Goal: Task Accomplishment & Management: Manage account settings

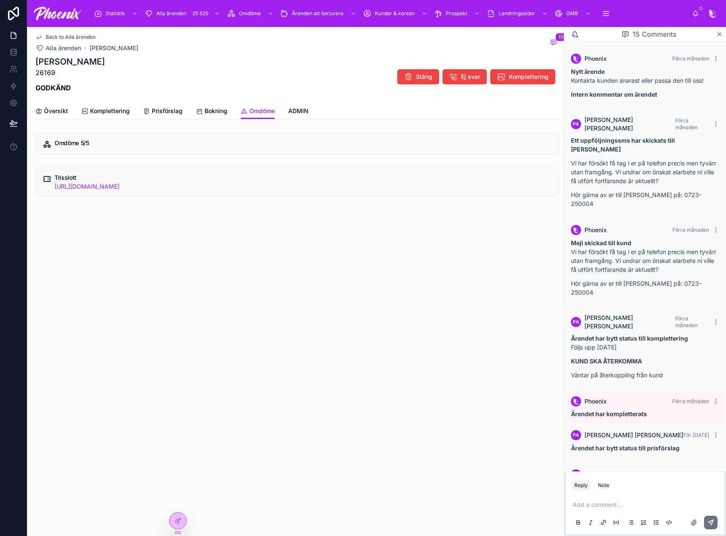
scroll to position [726, 0]
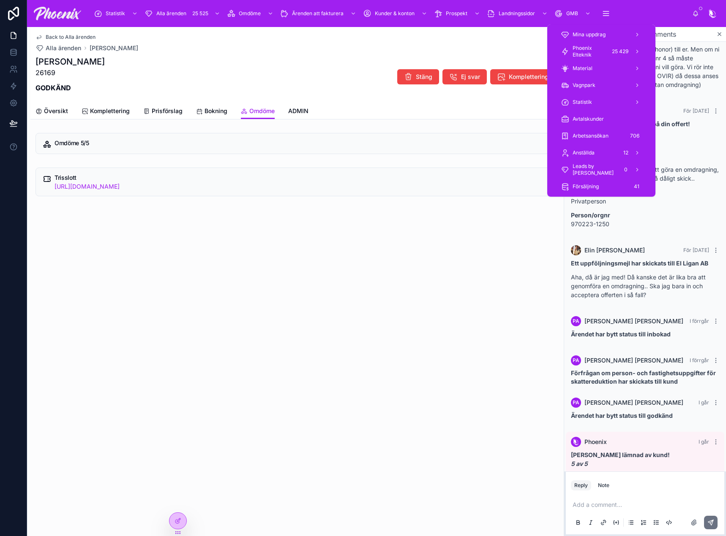
click at [604, 54] on span "Phoenix Elteknik" at bounding box center [588, 52] width 33 height 14
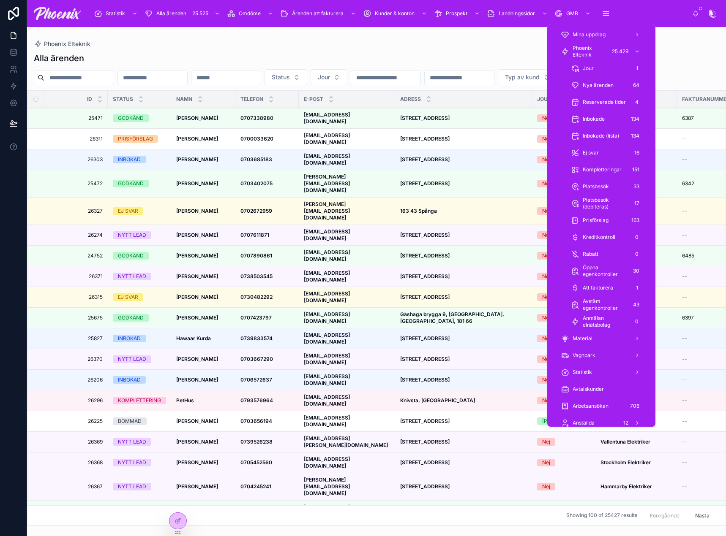
drag, startPoint x: 604, startPoint y: 54, endPoint x: 99, endPoint y: 76, distance: 505.2
click at [99, 76] on input "text" at bounding box center [78, 78] width 69 height 12
paste input "*****"
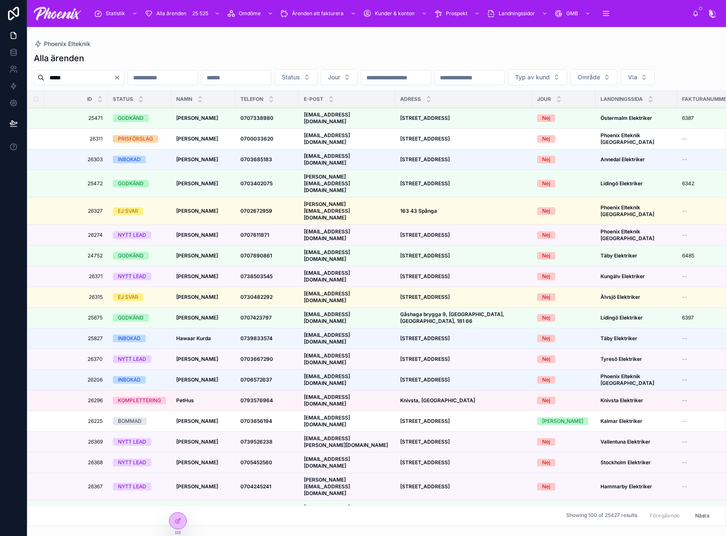
type input "*****"
click at [158, 50] on div "Alla ärenden ***** Status Jour Typ av kund Område Via Id Status NAMN TELEFON E-…" at bounding box center [376, 286] width 699 height 479
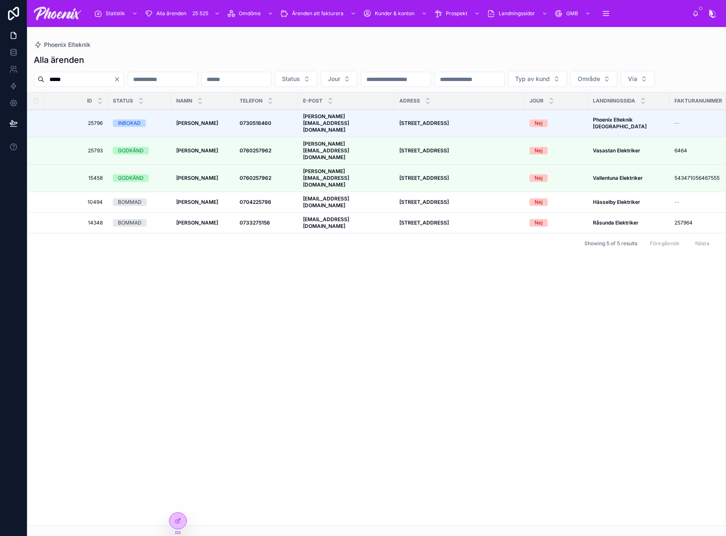
click at [199, 126] on strong "Robert Hellborg" at bounding box center [197, 123] width 42 height 6
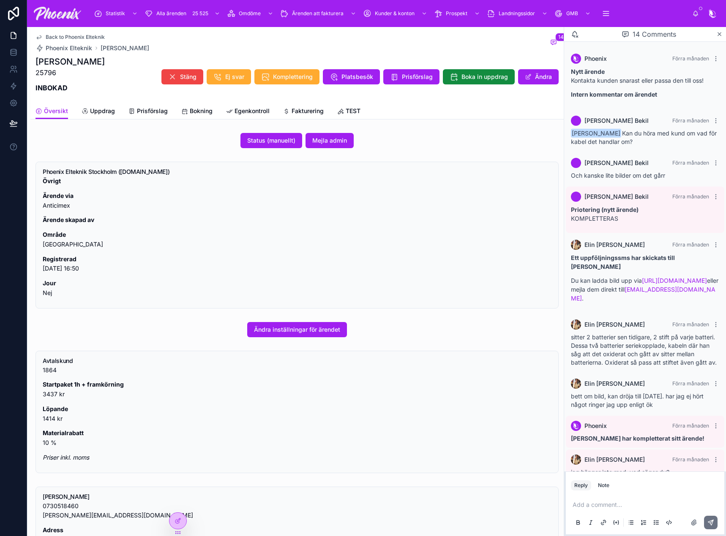
scroll to position [319, 0]
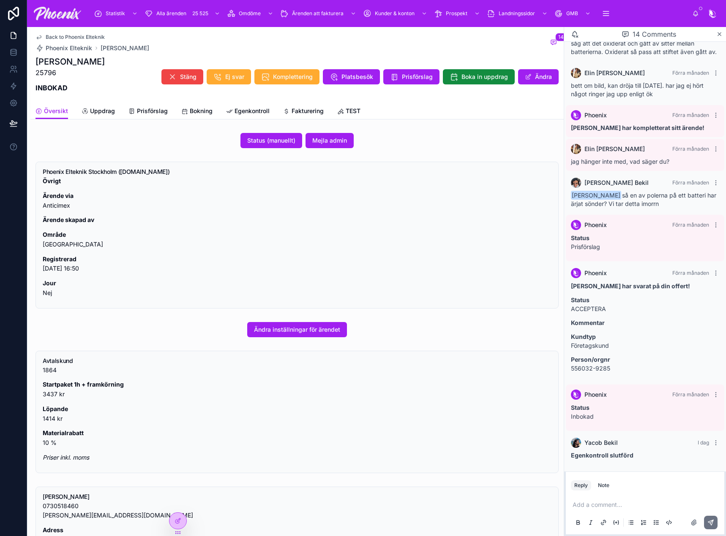
click at [307, 112] on span "Fakturering" at bounding box center [307, 111] width 32 height 8
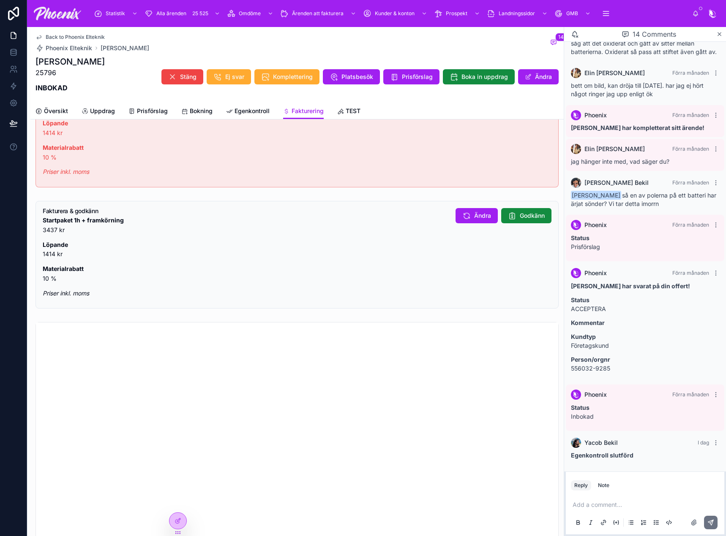
scroll to position [718, 0]
click at [520, 213] on span "Godkänn" at bounding box center [532, 214] width 25 height 8
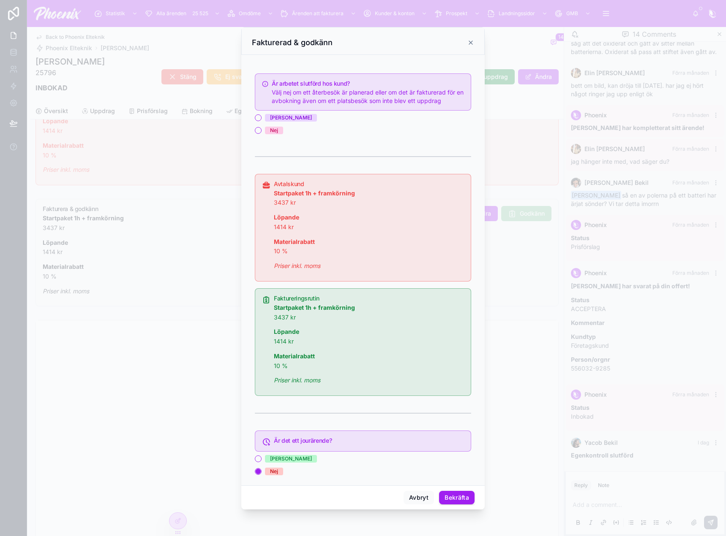
click at [275, 117] on div "[PERSON_NAME]" at bounding box center [291, 118] width 42 height 8
click at [261, 117] on button "[PERSON_NAME]" at bounding box center [258, 117] width 7 height 7
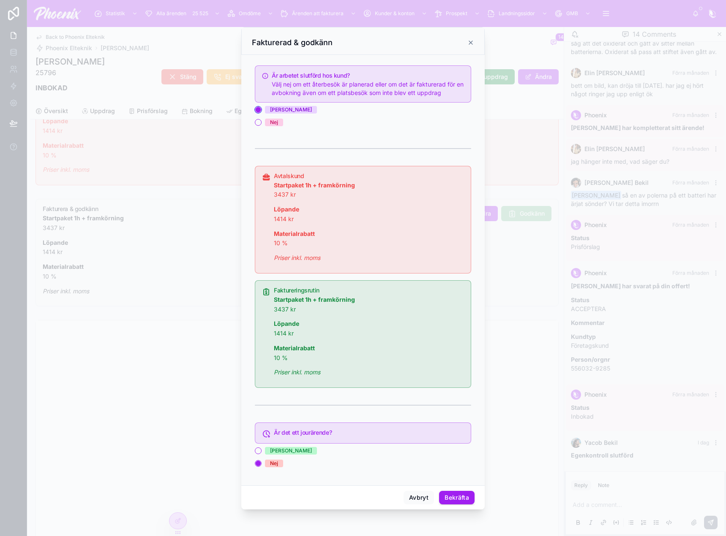
scroll to position [8, 0]
click at [461, 498] on button "Bekräfta" at bounding box center [456, 498] width 35 height 14
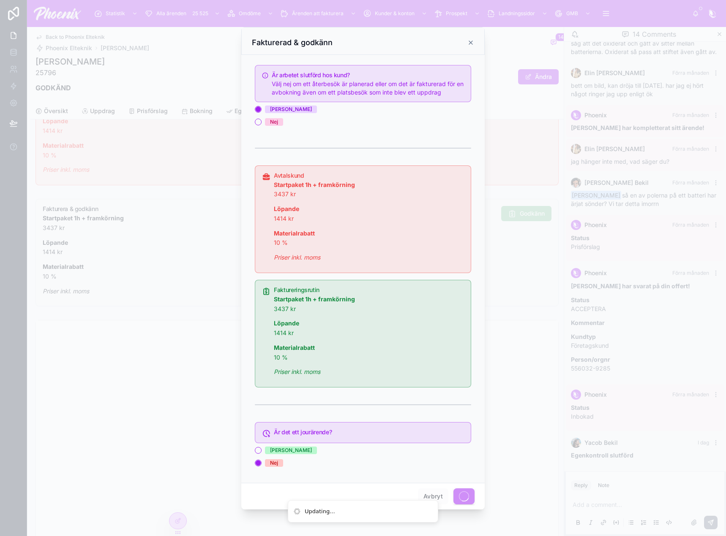
scroll to position [0, 0]
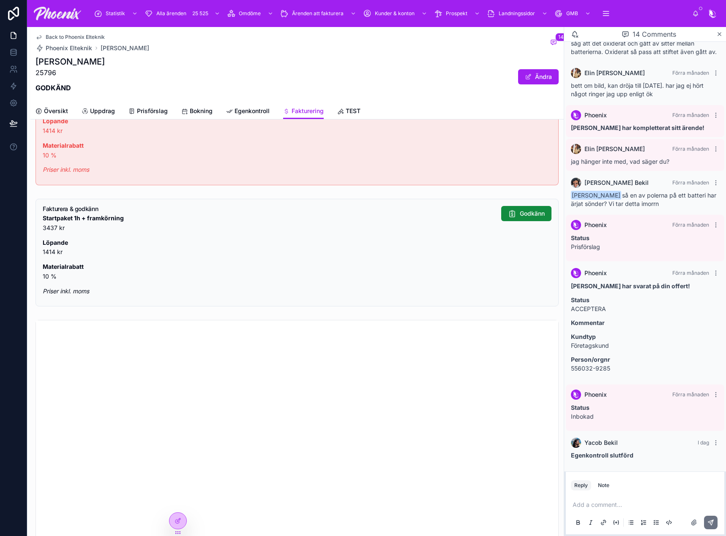
click at [79, 34] on span "Back to Phoenix Elteknik" at bounding box center [75, 37] width 59 height 7
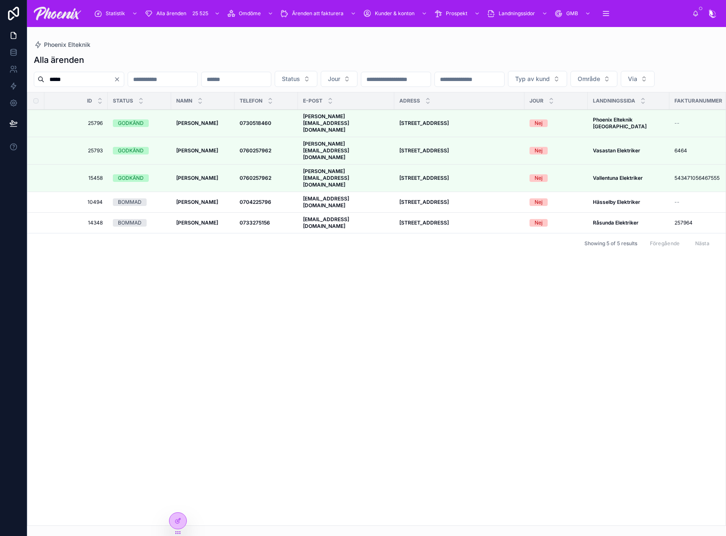
click at [76, 82] on input "*****" at bounding box center [78, 79] width 69 height 12
paste input "text"
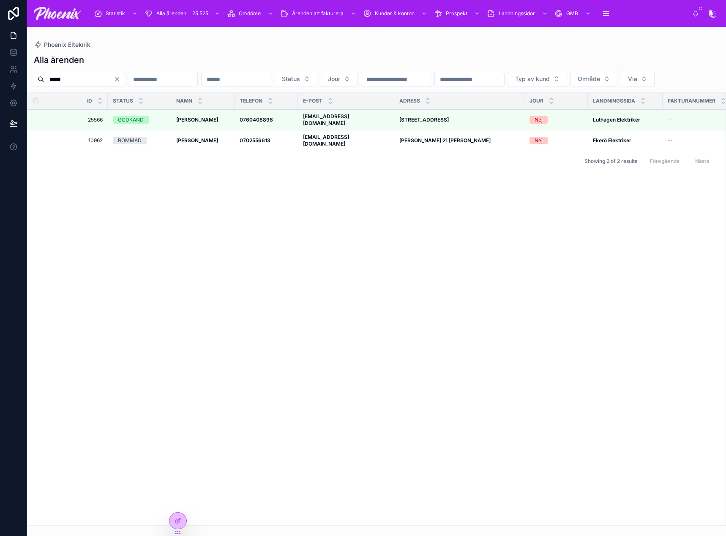
type input "*****"
click at [203, 123] on strong "Gianni Garcia" at bounding box center [197, 120] width 42 height 6
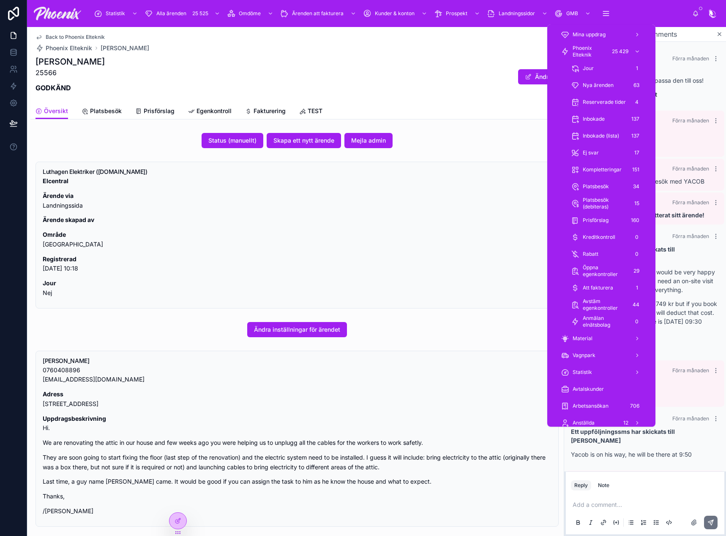
click at [616, 283] on div "Att fakturera 1" at bounding box center [606, 288] width 71 height 14
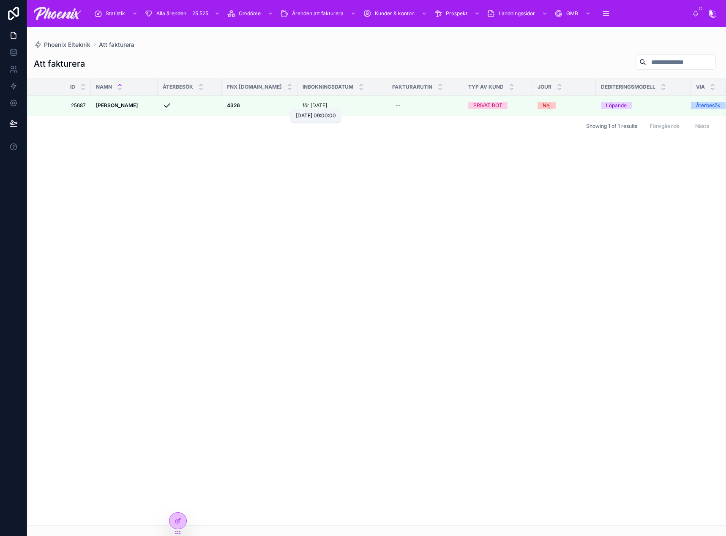
click at [313, 105] on p "för 11 dagar sedan" at bounding box center [314, 105] width 24 height 7
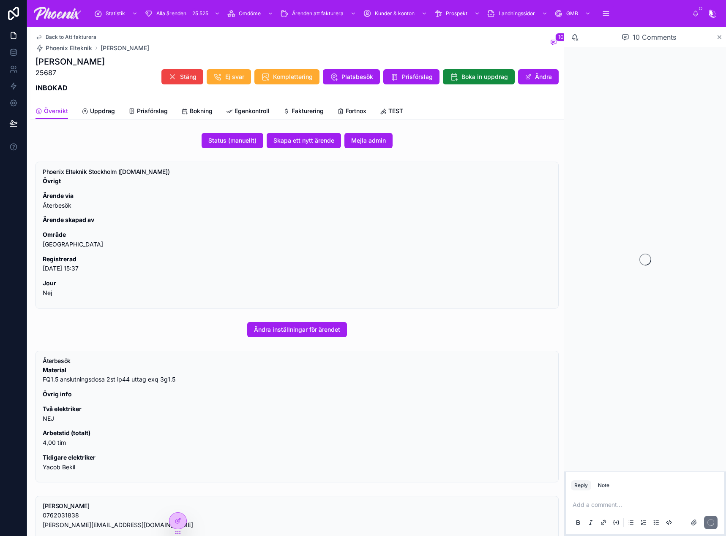
click at [312, 116] on link "Fakturering" at bounding box center [303, 111] width 41 height 17
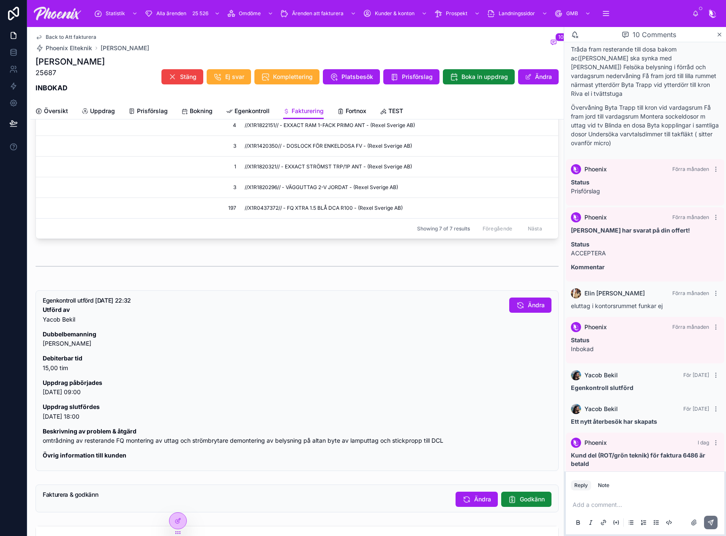
scroll to position [591, 0]
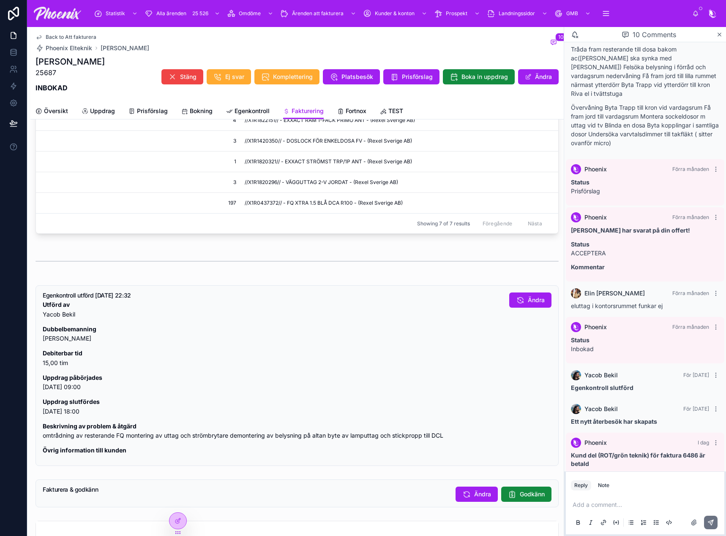
click at [527, 495] on span "Godkänn" at bounding box center [532, 494] width 25 height 8
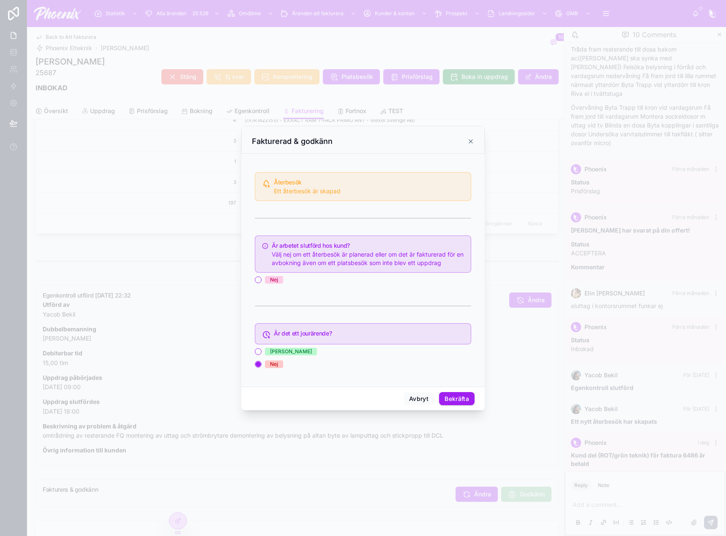
click at [274, 279] on div "Nej" at bounding box center [274, 280] width 8 height 8
click at [261, 279] on button "Nej" at bounding box center [258, 280] width 7 height 7
click at [476, 397] on div "Avbryt Bekräfta" at bounding box center [362, 399] width 243 height 24
click at [471, 398] on button "Bekräfta" at bounding box center [456, 399] width 35 height 14
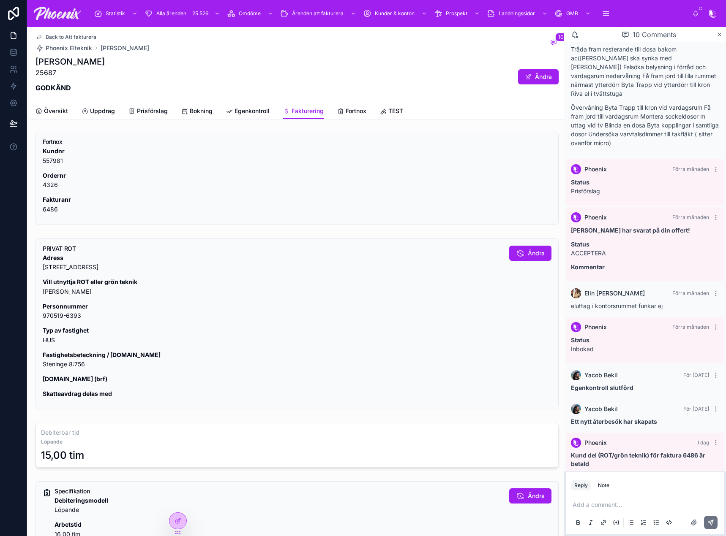
scroll to position [0, 0]
click at [52, 109] on span "Översikt" at bounding box center [56, 111] width 24 height 8
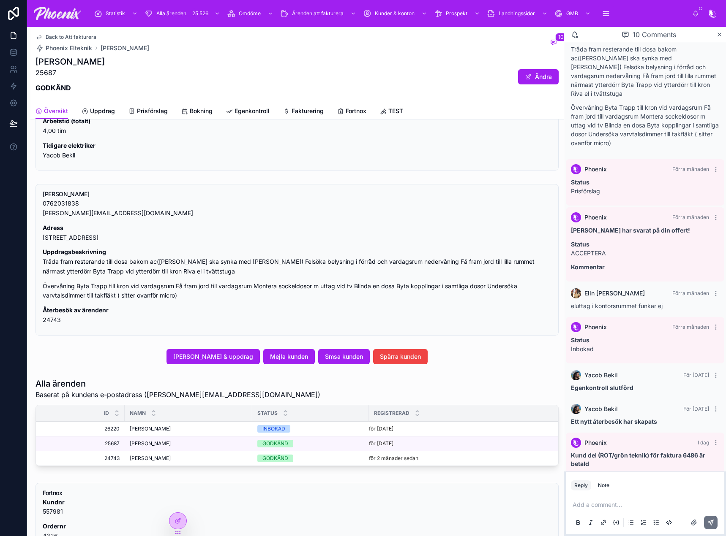
scroll to position [338, 0]
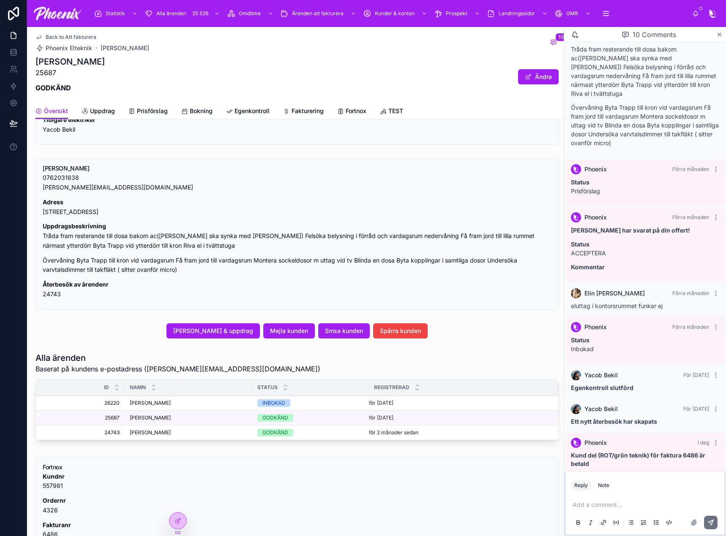
drag, startPoint x: 335, startPoint y: 318, endPoint x: 335, endPoint y: 331, distance: 12.3
click at [334, 324] on div "Status (manuellt) Skapa ett nytt ärende Mejla admin Phoenix Elteknik Stockholm …" at bounding box center [296, 194] width 533 height 804
click at [335, 331] on span "Smsa kunden" at bounding box center [344, 331] width 38 height 8
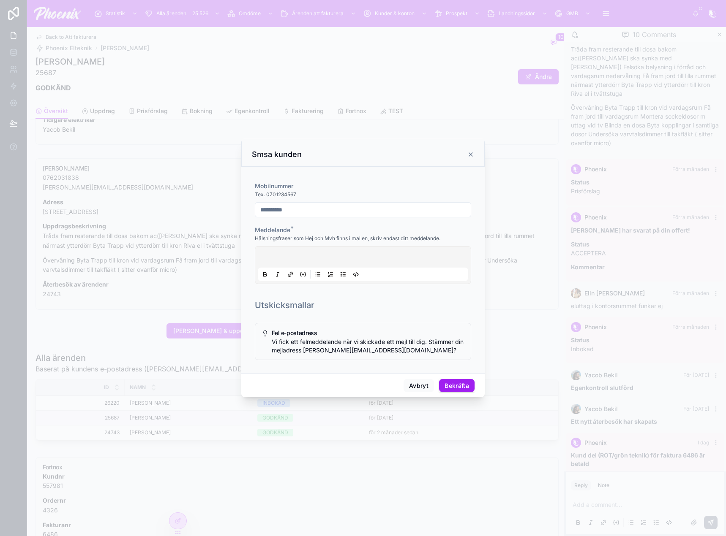
click at [305, 252] on div at bounding box center [363, 265] width 210 height 32
click at [305, 257] on div at bounding box center [363, 265] width 210 height 32
click at [468, 385] on button "Bekräfta" at bounding box center [456, 386] width 35 height 14
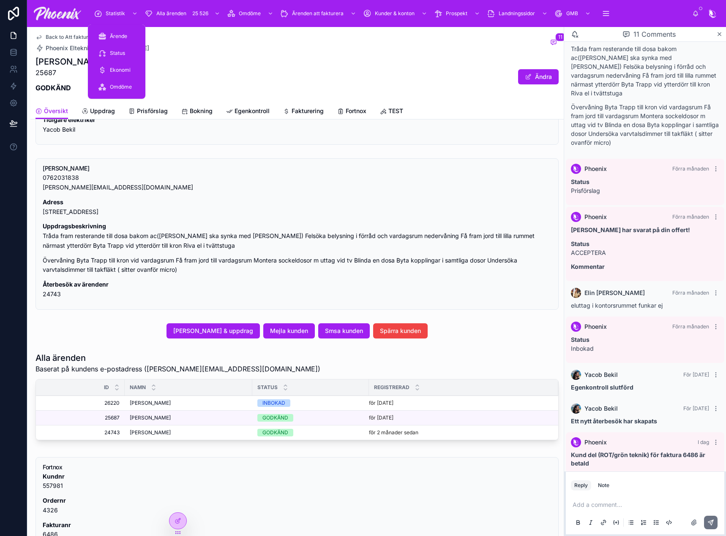
click at [109, 13] on span "Statistik" at bounding box center [115, 13] width 19 height 7
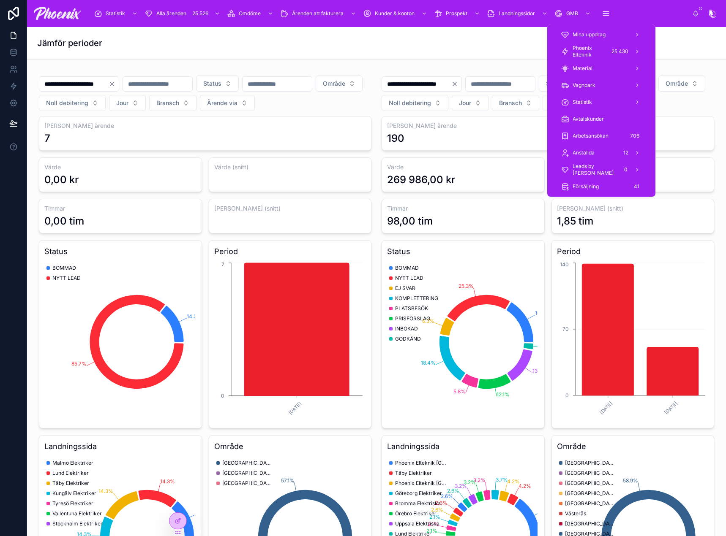
click at [609, 49] on div "25 430" at bounding box center [620, 51] width 22 height 10
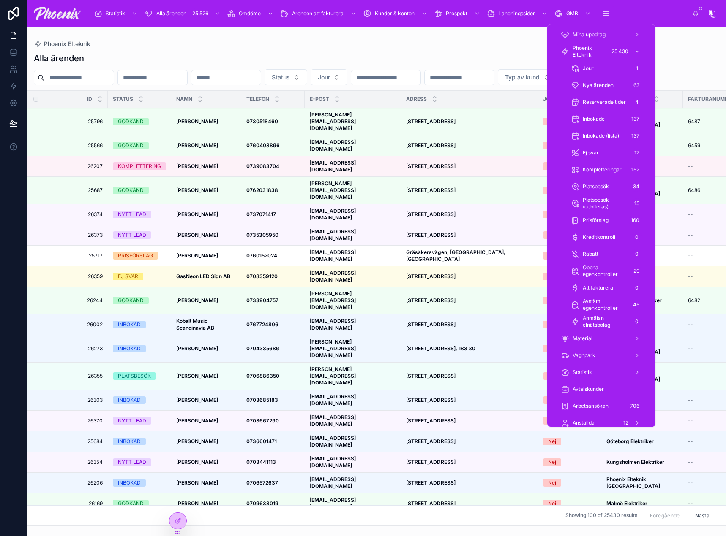
click at [594, 121] on span "Inbokade" at bounding box center [593, 119] width 22 height 7
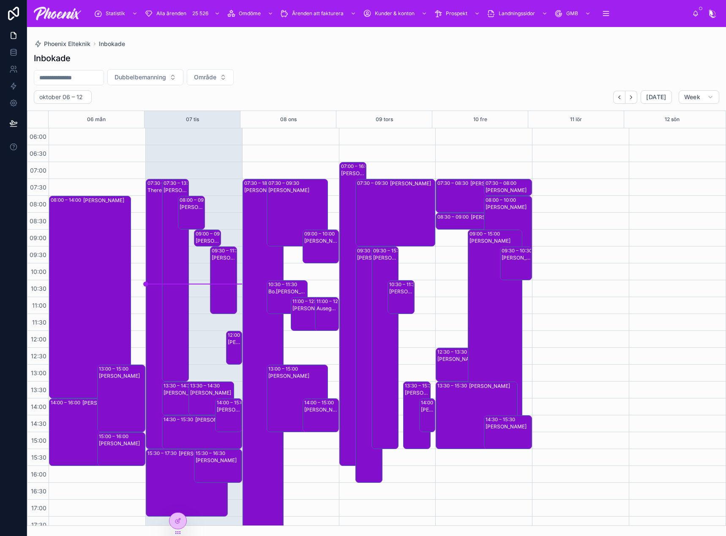
drag, startPoint x: 594, startPoint y: 74, endPoint x: 598, endPoint y: 76, distance: 4.9
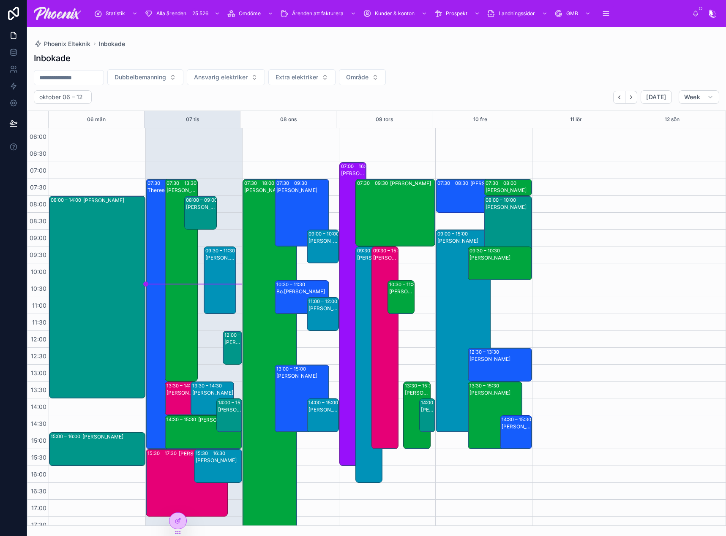
click at [188, 259] on div "[PERSON_NAME]" at bounding box center [181, 287] width 30 height 201
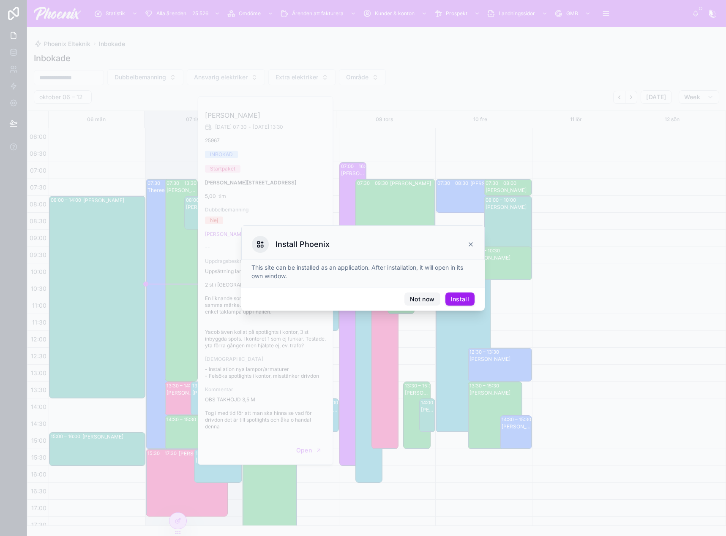
click at [421, 296] on button "Not now" at bounding box center [421, 300] width 35 height 14
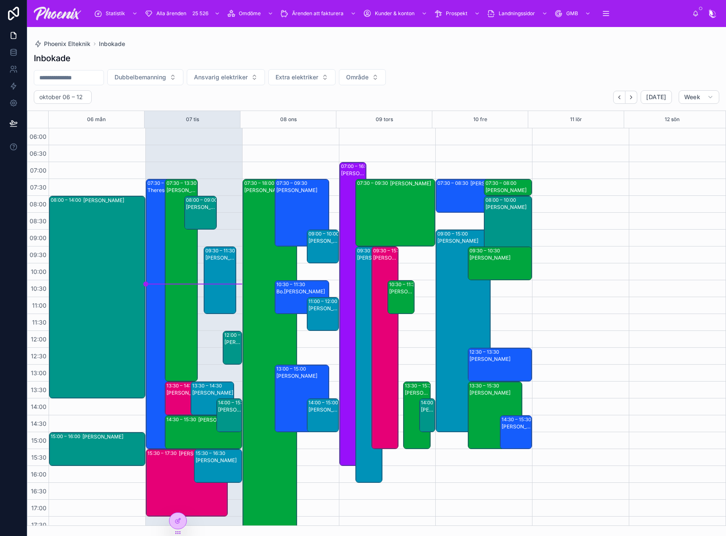
click at [187, 267] on div "[PERSON_NAME]" at bounding box center [181, 287] width 30 height 201
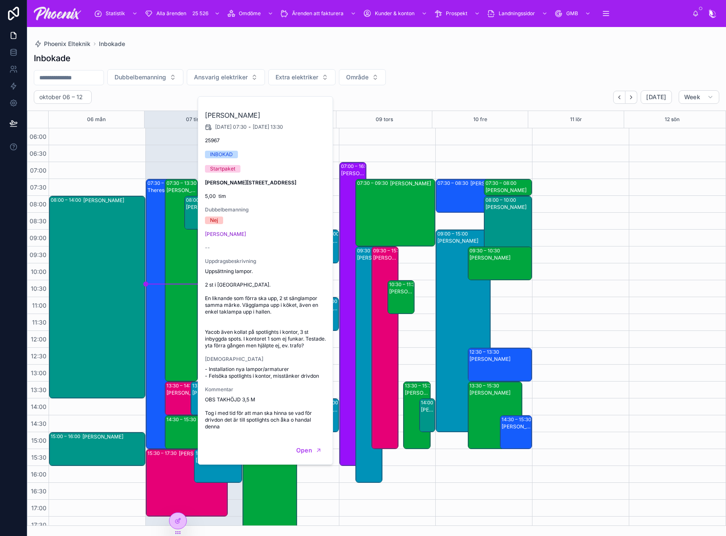
click at [187, 270] on div "[PERSON_NAME]" at bounding box center [181, 287] width 30 height 201
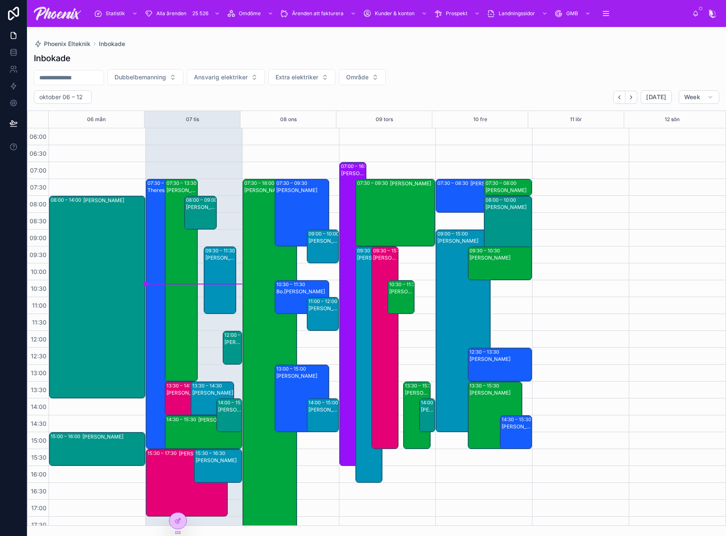
click at [206, 387] on div "13:30 – 14:30" at bounding box center [208, 386] width 32 height 7
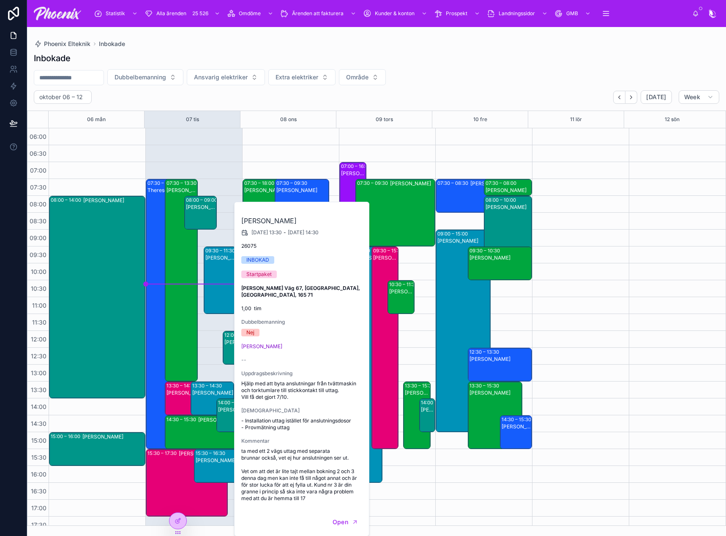
click at [166, 408] on div "[PERSON_NAME]" at bounding box center [186, 405] width 41 height 32
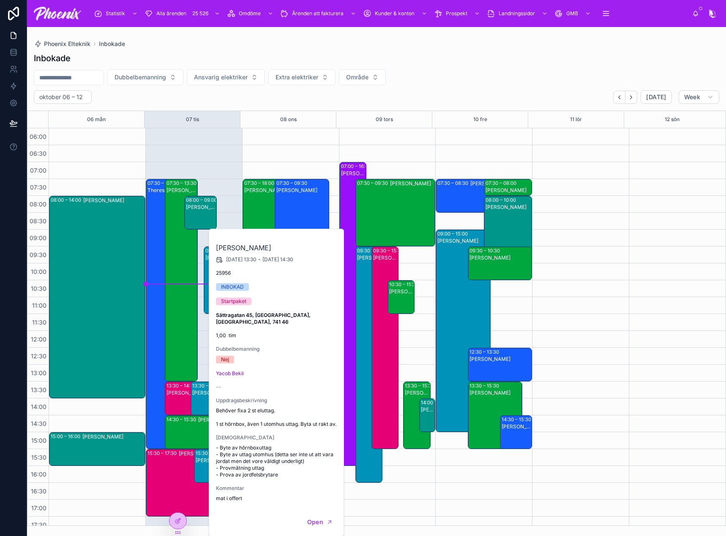
click at [164, 476] on div "15:30 – 17:30 [PERSON_NAME]" at bounding box center [186, 483] width 81 height 67
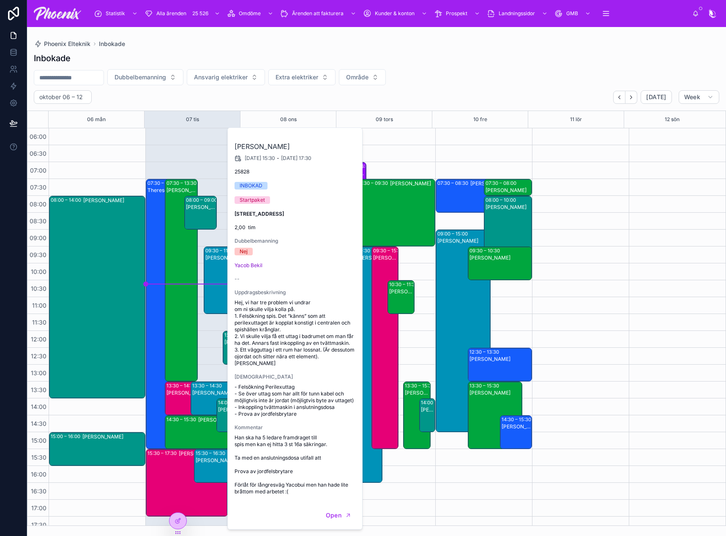
click at [134, 484] on div "08:00 – 14:00 [PERSON_NAME] 15:00 – 16:00 [PERSON_NAME]" at bounding box center [97, 432] width 97 height 608
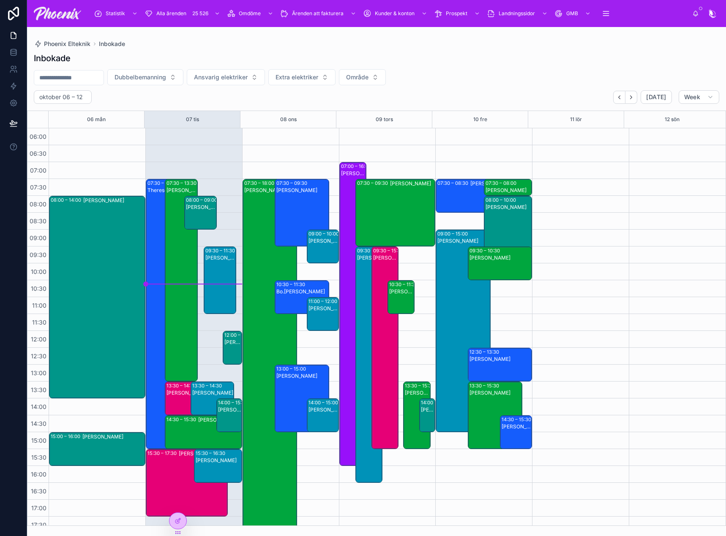
click at [270, 346] on div "[PERSON_NAME]" at bounding box center [270, 363] width 52 height 353
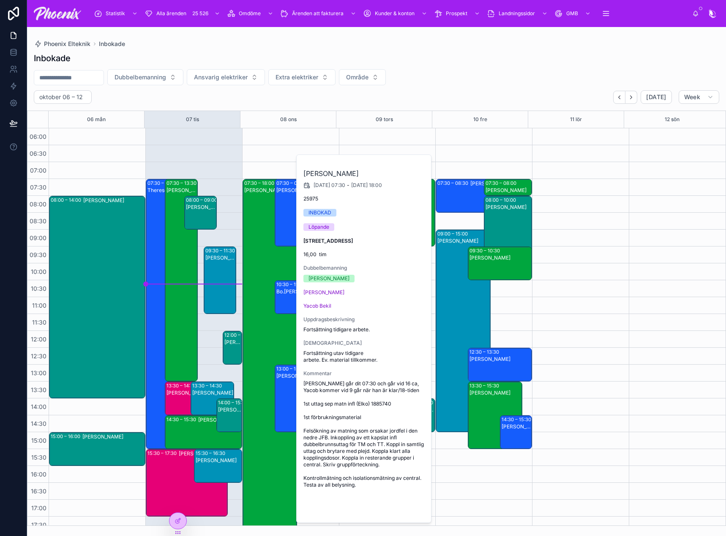
click at [405, 513] on span "Open" at bounding box center [403, 509] width 16 height 8
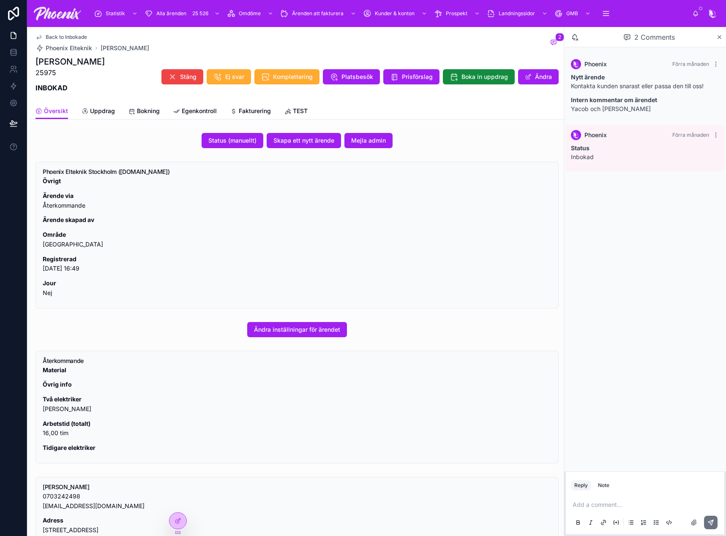
click at [593, 501] on p at bounding box center [646, 505] width 148 height 8
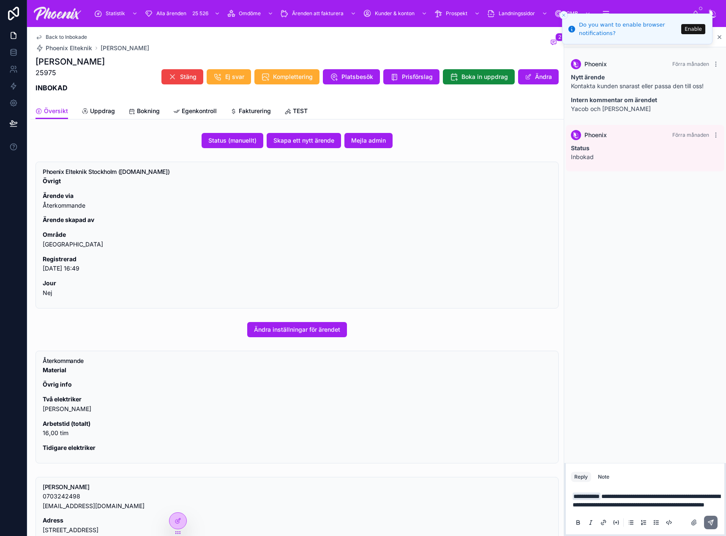
click at [710, 522] on icon at bounding box center [710, 523] width 7 height 7
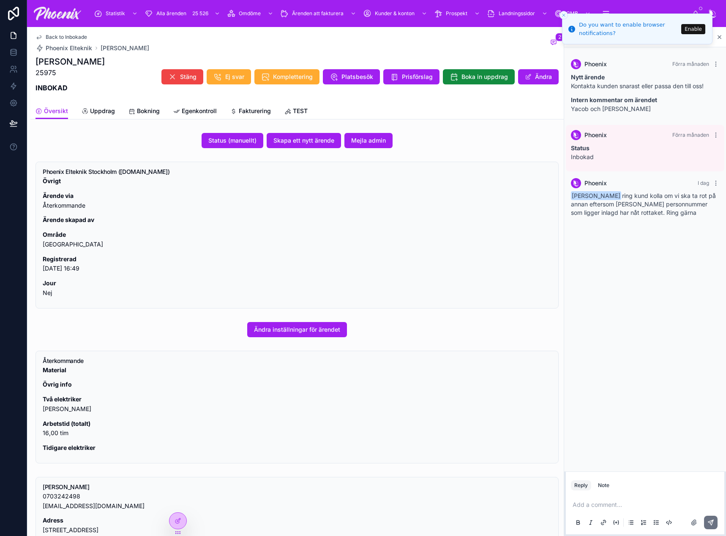
click at [259, 108] on span "Fakturering" at bounding box center [255, 111] width 32 height 8
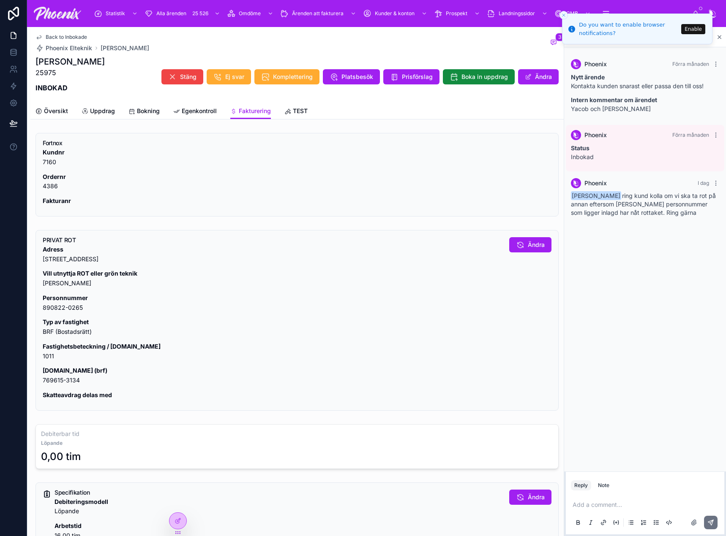
click at [516, 245] on icon at bounding box center [520, 245] width 8 height 8
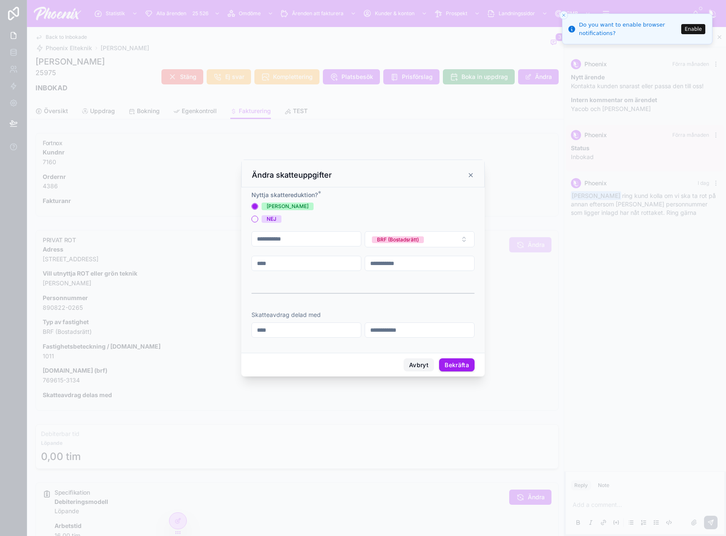
click at [410, 361] on button "Avbryt" at bounding box center [418, 366] width 30 height 14
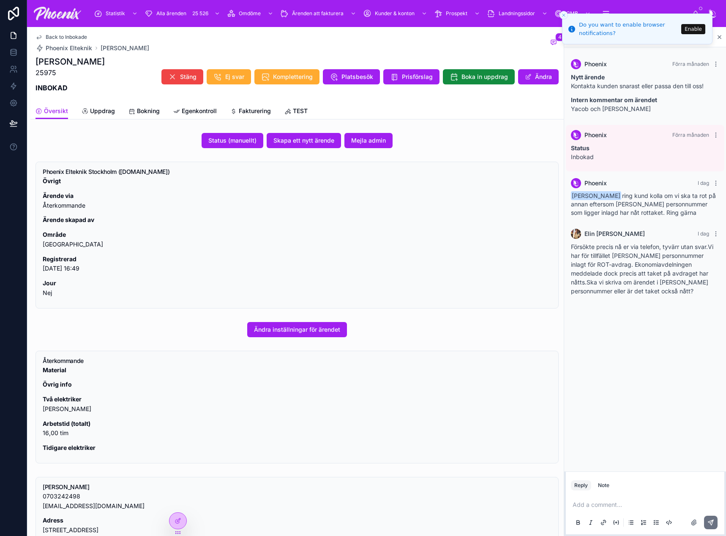
click at [245, 112] on span "Fakturering" at bounding box center [255, 111] width 32 height 8
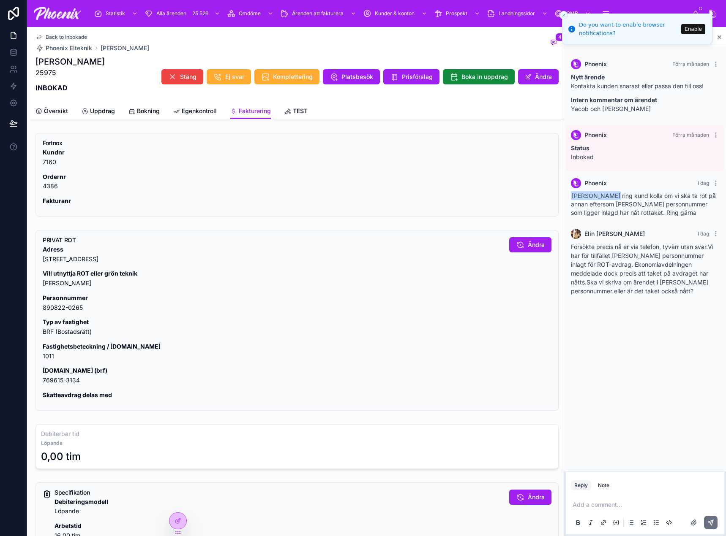
click at [532, 248] on span "Ändra" at bounding box center [536, 245] width 17 height 8
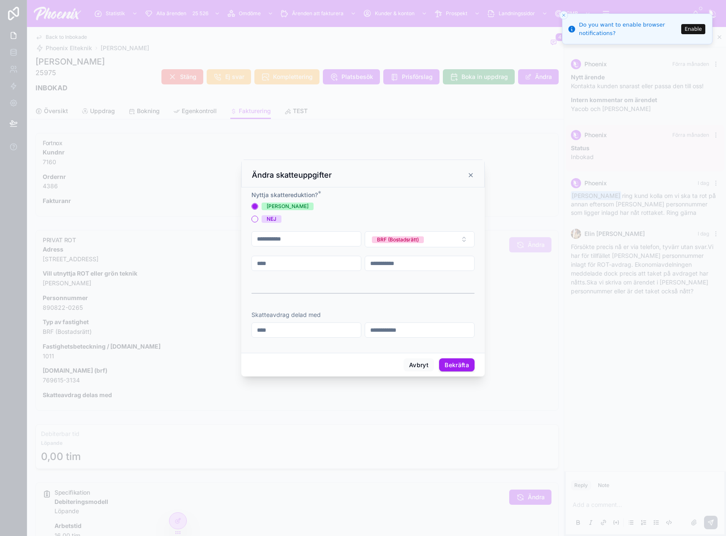
click at [278, 220] on span "NEJ" at bounding box center [271, 219] width 20 height 8
click at [258, 220] on button "NEJ" at bounding box center [254, 219] width 7 height 7
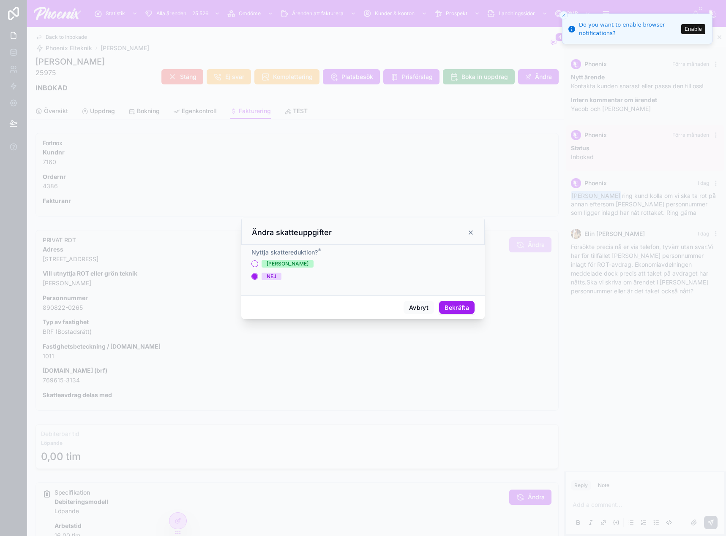
click at [461, 305] on button "Bekräfta" at bounding box center [456, 308] width 35 height 14
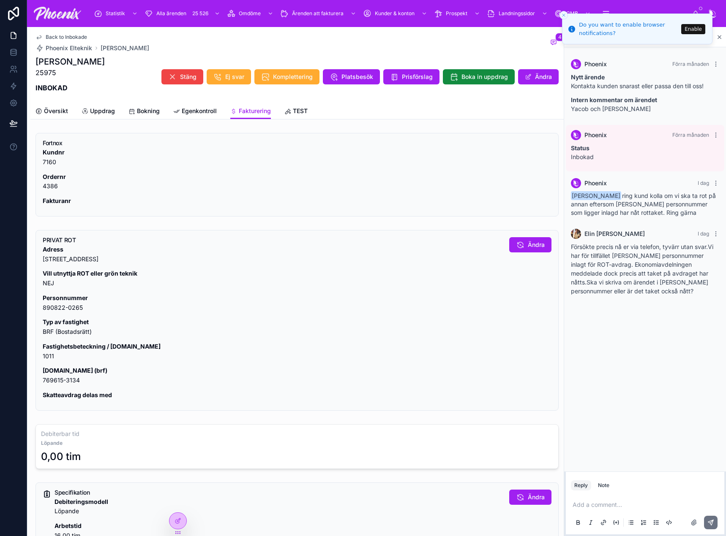
click at [648, 503] on p at bounding box center [646, 505] width 148 height 8
click at [715, 525] on button at bounding box center [711, 523] width 14 height 14
click at [525, 239] on button "Ändra" at bounding box center [530, 244] width 42 height 15
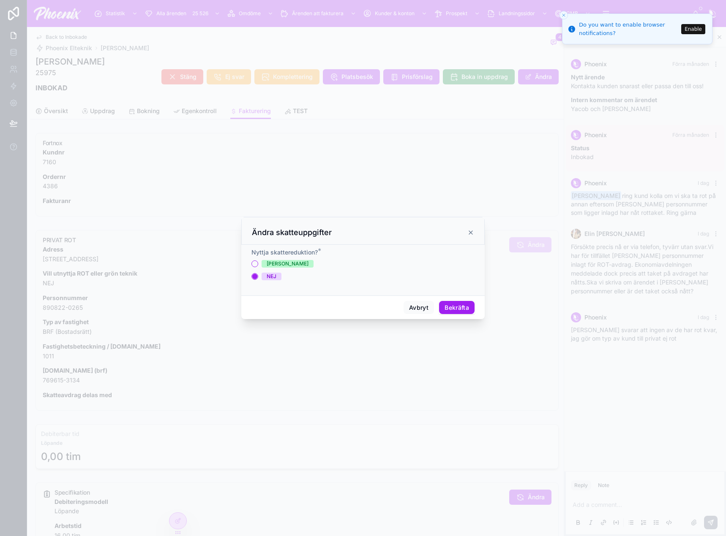
click at [450, 306] on button "Bekräfta" at bounding box center [456, 308] width 35 height 14
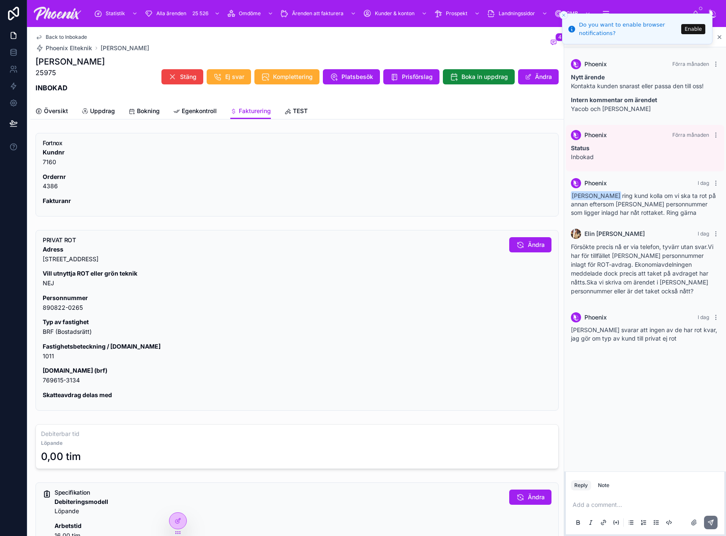
click at [152, 116] on link "Bokning" at bounding box center [143, 111] width 31 height 17
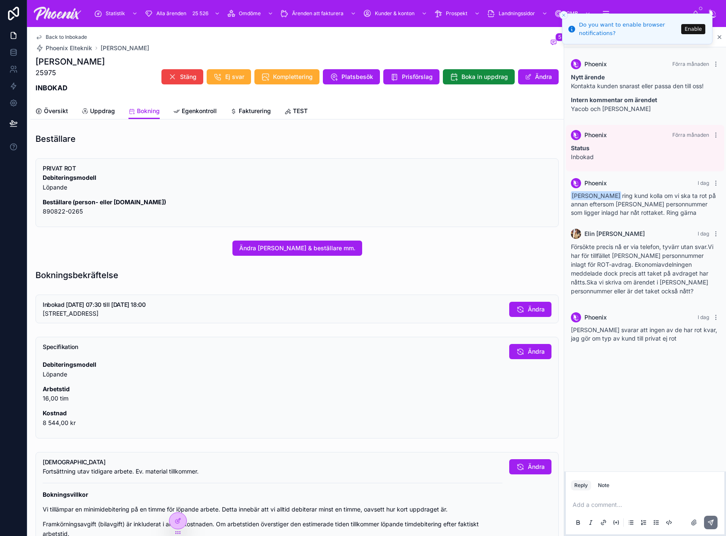
click at [288, 249] on span "Ändra [PERSON_NAME] & beställare mm." at bounding box center [297, 248] width 116 height 8
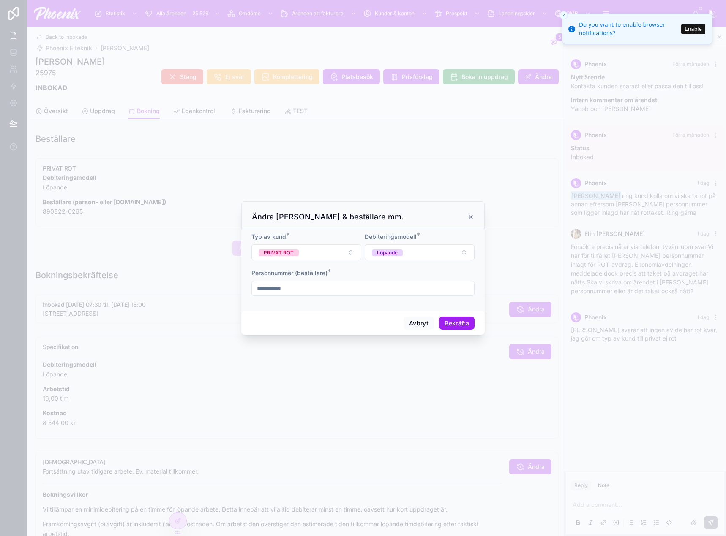
click at [350, 252] on button "PRIVAT ROT" at bounding box center [306, 253] width 110 height 16
click at [302, 298] on div "PRIVAT EJ ROT" at bounding box center [306, 298] width 117 height 12
click at [452, 319] on button "Bekräfta" at bounding box center [456, 324] width 35 height 14
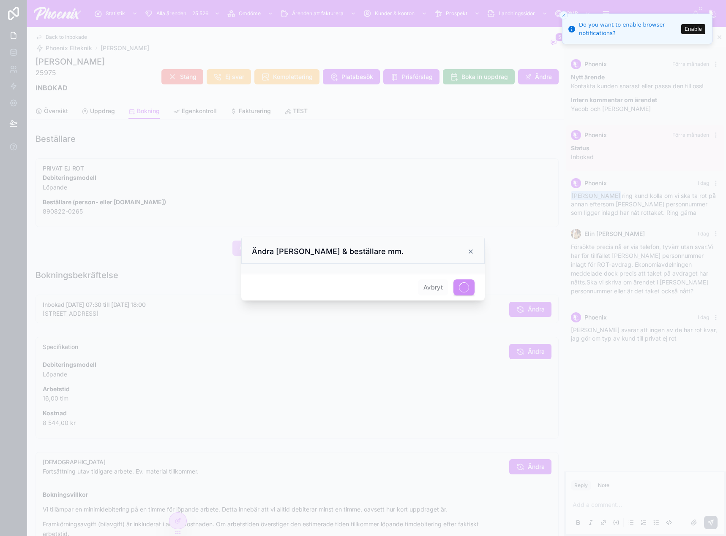
click at [470, 251] on icon at bounding box center [470, 251] width 3 height 3
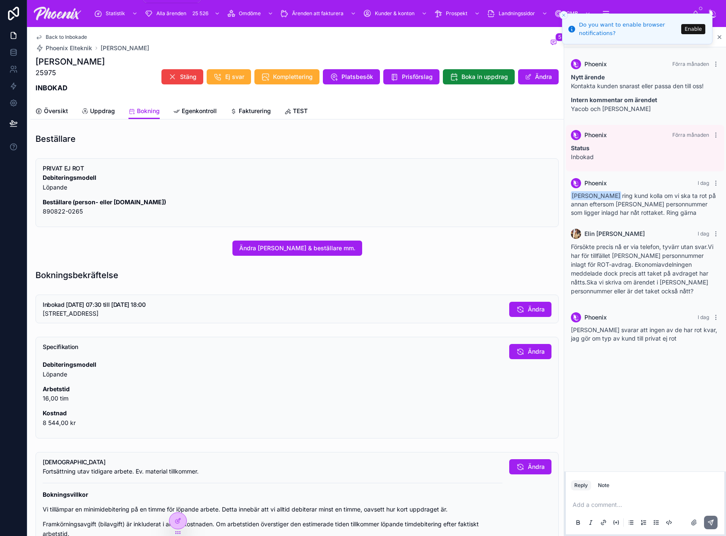
click at [112, 11] on span "Statistik" at bounding box center [115, 13] width 19 height 7
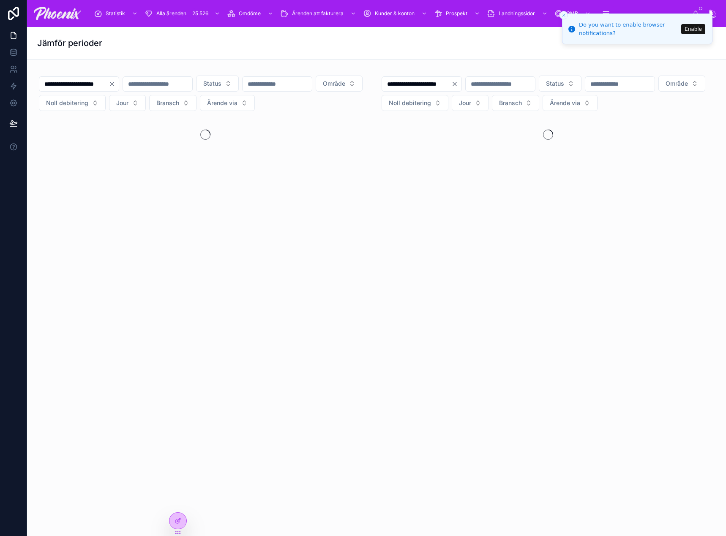
drag, startPoint x: 342, startPoint y: 69, endPoint x: 294, endPoint y: 66, distance: 47.4
click at [342, 68] on div "**********" at bounding box center [205, 111] width 343 height 90
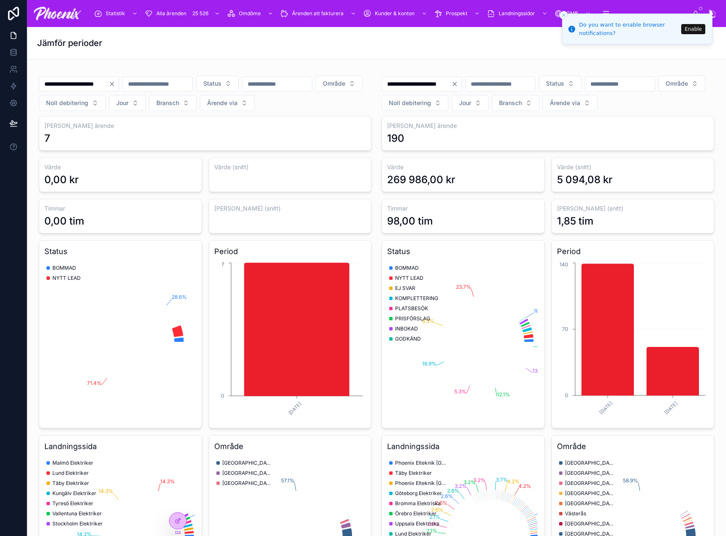
click at [109, 85] on input "**********" at bounding box center [73, 84] width 69 height 12
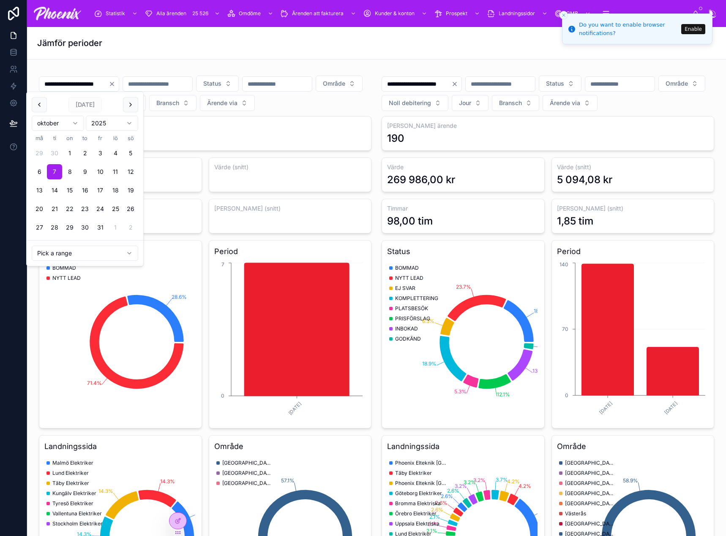
click at [39, 105] on button at bounding box center [39, 104] width 15 height 15
click at [132, 107] on button at bounding box center [130, 104] width 15 height 15
click at [45, 105] on button at bounding box center [39, 104] width 15 height 15
click at [41, 154] on button "1" at bounding box center [39, 153] width 15 height 15
click at [57, 227] on button "30" at bounding box center [54, 227] width 15 height 15
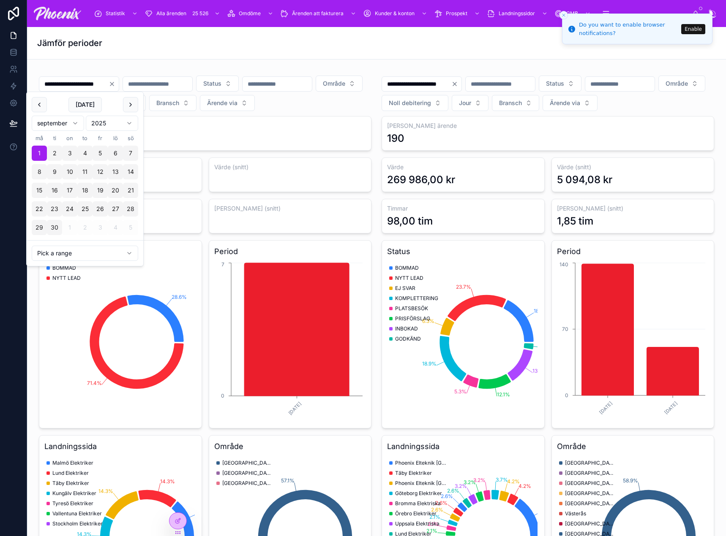
type input "**********"
click at [185, 56] on div "Jämför perioder" at bounding box center [376, 43] width 678 height 32
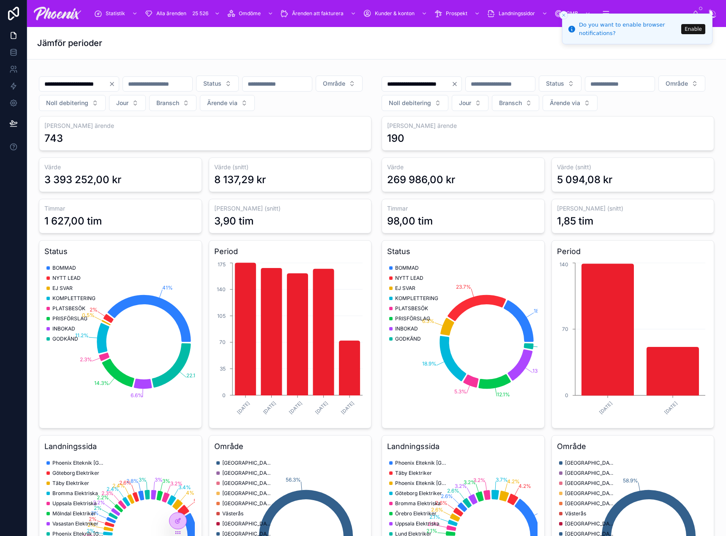
click at [242, 90] on input "text" at bounding box center [276, 84] width 69 height 12
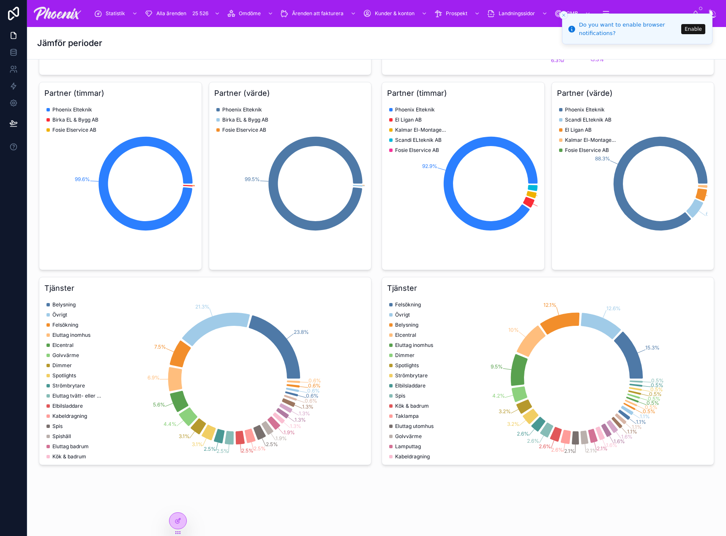
scroll to position [1154, 0]
type input "*******"
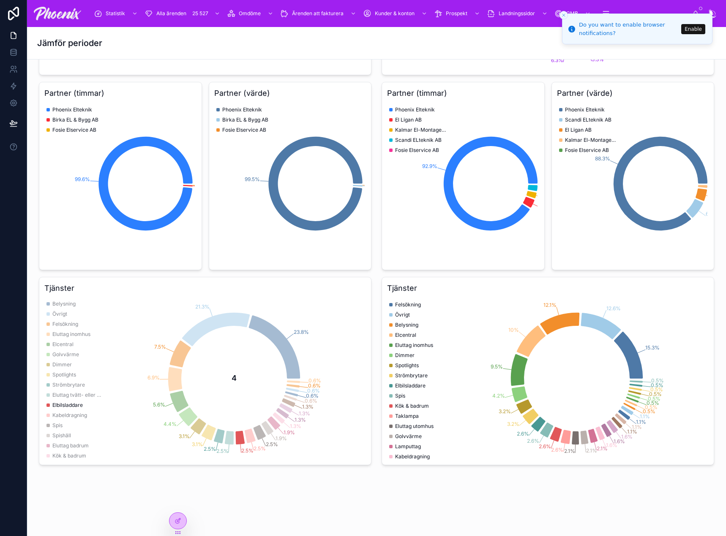
scroll to position [0, 0]
